Goal: Unclear: Browse casually

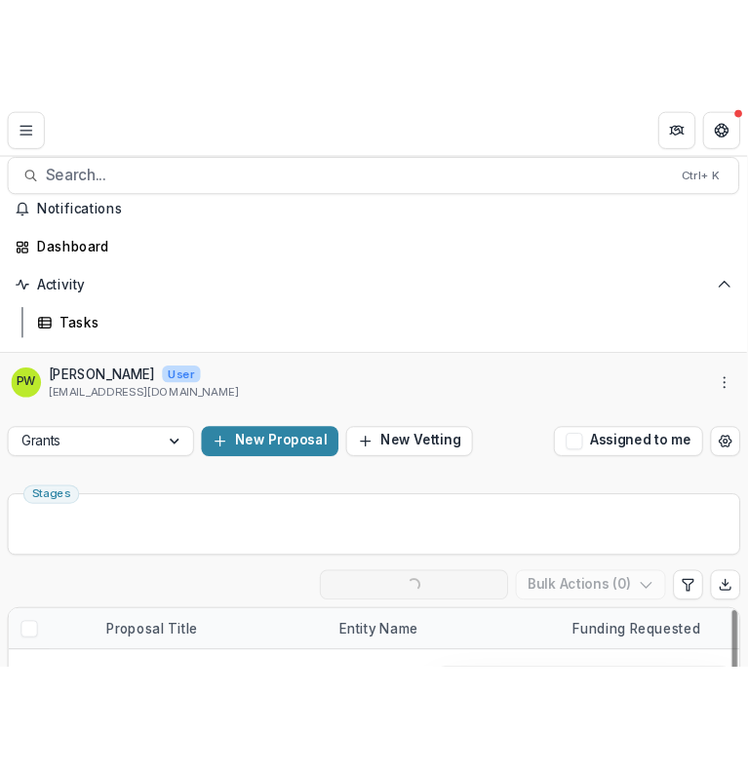
scroll to position [43, 0]
